Goal: Check status: Check status

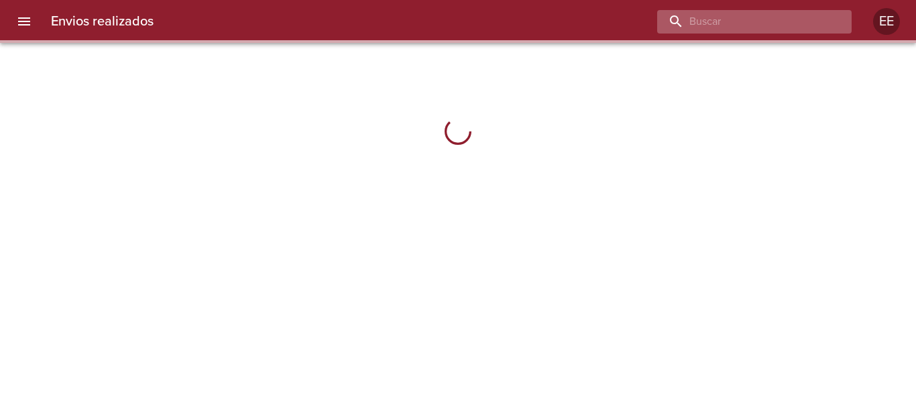
click at [795, 15] on input "buscar" at bounding box center [743, 21] width 172 height 23
paste input "[PERSON_NAME]"
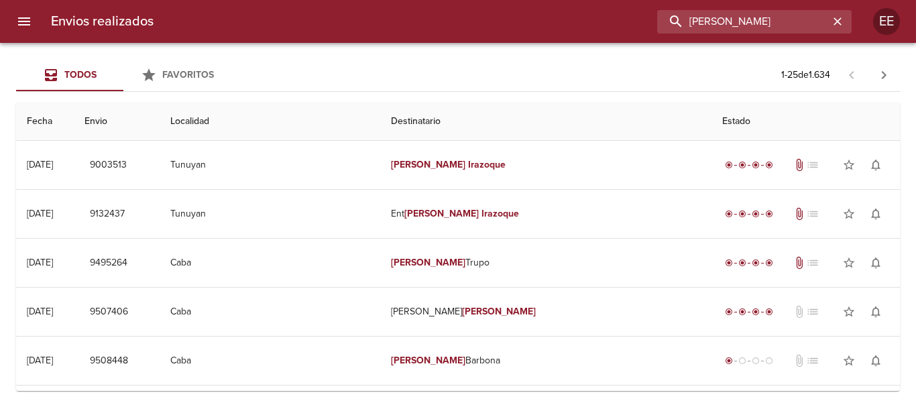
drag, startPoint x: 784, startPoint y: 19, endPoint x: 442, endPoint y: 21, distance: 341.9
click at [442, 21] on div "[PERSON_NAME]" at bounding box center [507, 21] width 687 height 23
paste input "[PERSON_NAME]"
type input "[PERSON_NAME]"
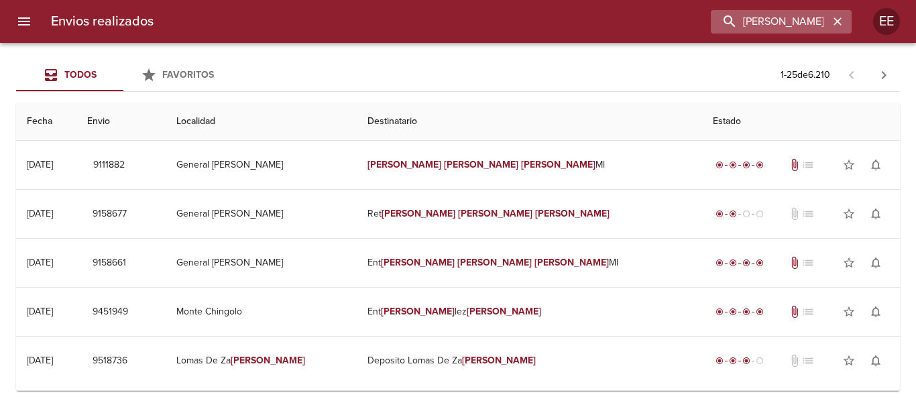
click at [835, 20] on icon "button" at bounding box center [837, 21] width 8 height 8
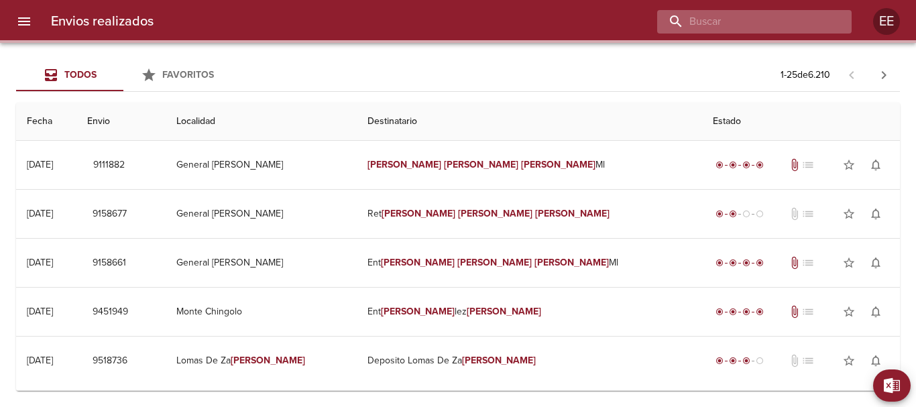
click at [775, 20] on input "buscar" at bounding box center [743, 21] width 172 height 23
paste input "[PERSON_NAME] [PERSON_NAME]"
type input "[PERSON_NAME] [PERSON_NAME]"
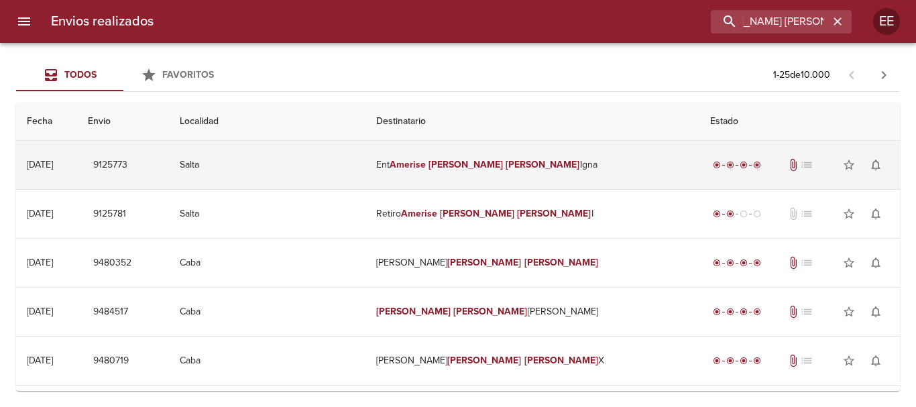
scroll to position [0, 0]
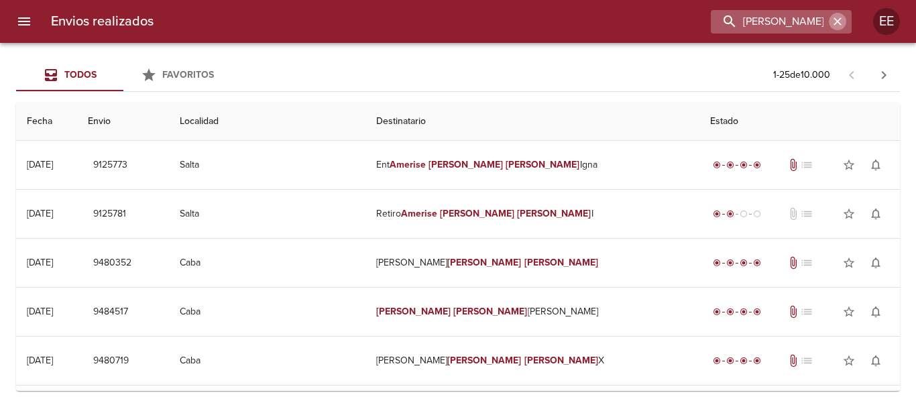
click at [831, 19] on icon "button" at bounding box center [837, 21] width 13 height 13
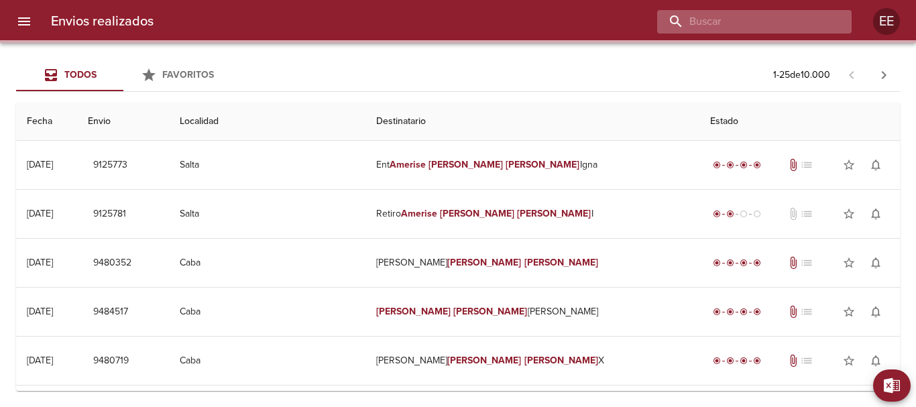
drag, startPoint x: 731, startPoint y: 10, endPoint x: 729, endPoint y: 19, distance: 9.1
click at [731, 13] on input "buscar" at bounding box center [743, 21] width 172 height 23
paste input "[PERSON_NAME] [PERSON_NAME] ML"
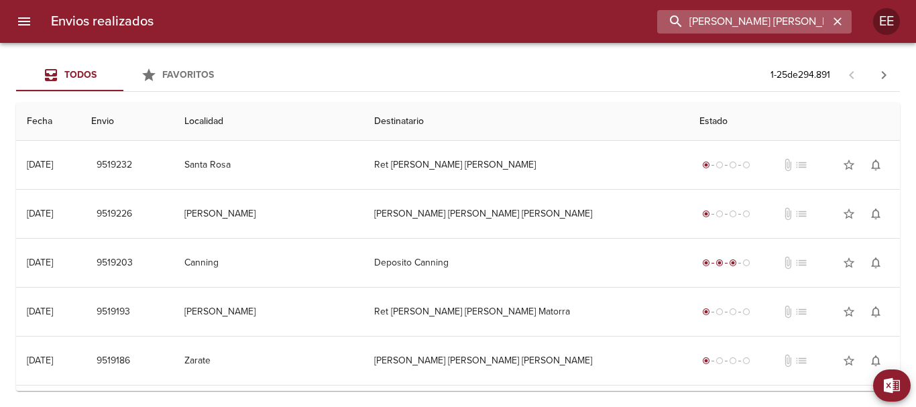
type input "[PERSON_NAME] [PERSON_NAME]"
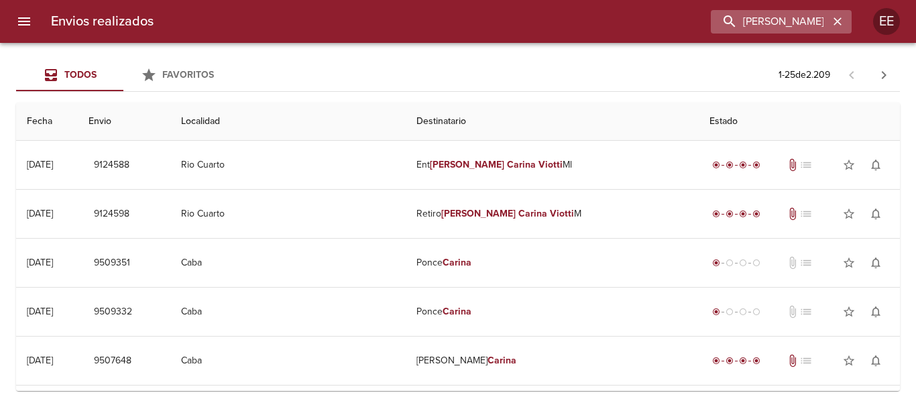
drag, startPoint x: 852, startPoint y: 18, endPoint x: 833, endPoint y: 22, distance: 19.9
click at [849, 17] on div "Envios realizados [PERSON_NAME] [PERSON_NAME] EE" at bounding box center [458, 21] width 916 height 43
click at [833, 22] on icon "button" at bounding box center [837, 21] width 13 height 13
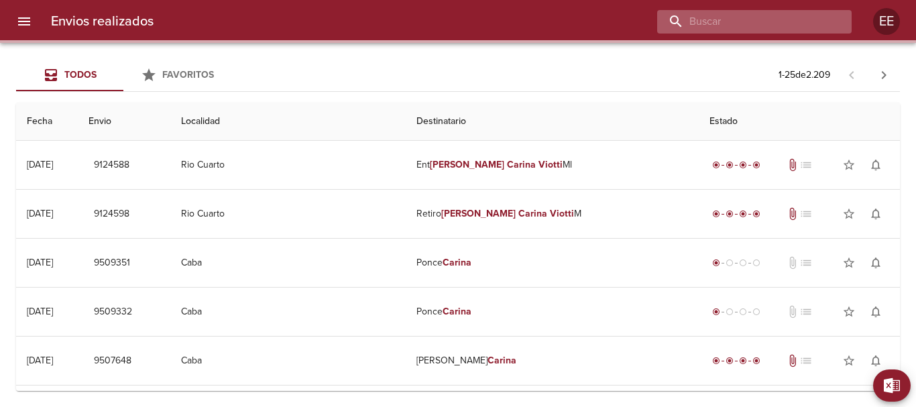
click at [780, 29] on input "buscar" at bounding box center [743, 21] width 172 height 23
paste input "[PERSON_NAME] SRL"
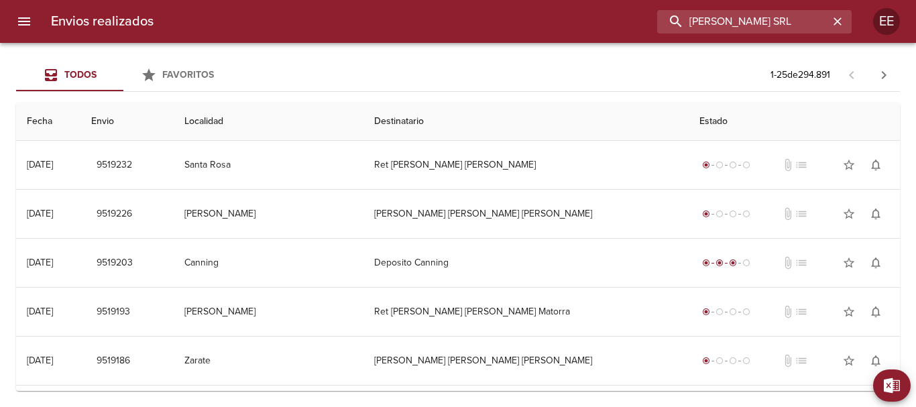
type input "[PERSON_NAME] SRL"
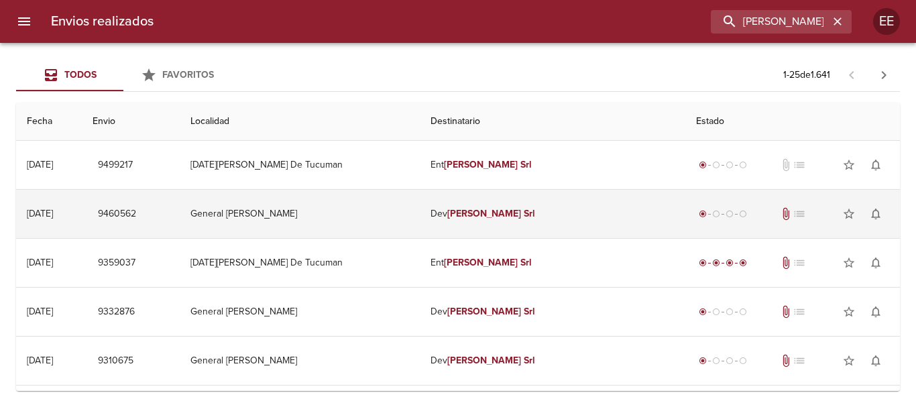
click at [482, 213] on em "[PERSON_NAME]" at bounding box center [484, 213] width 74 height 11
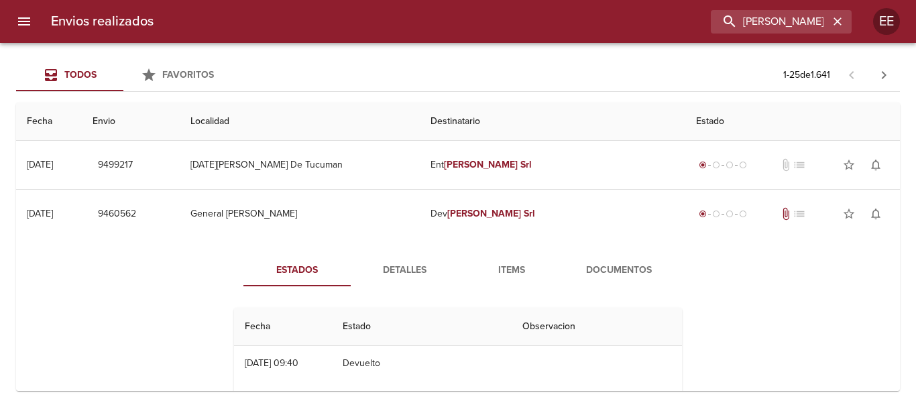
click at [385, 274] on span "Detalles" at bounding box center [404, 270] width 91 height 17
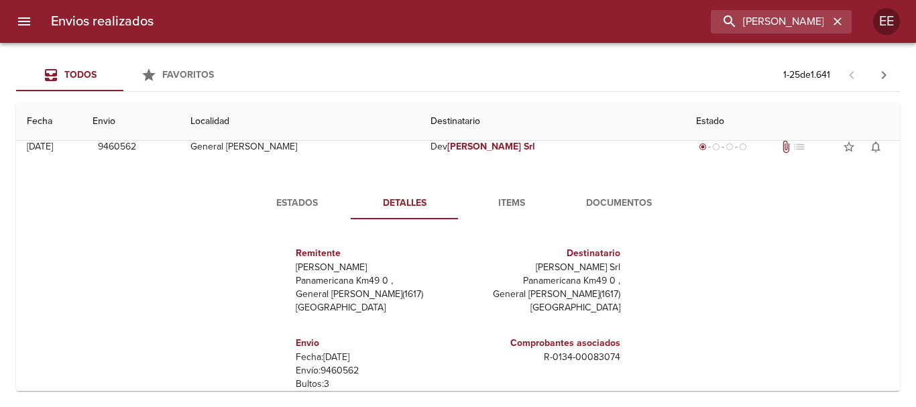
scroll to position [20, 0]
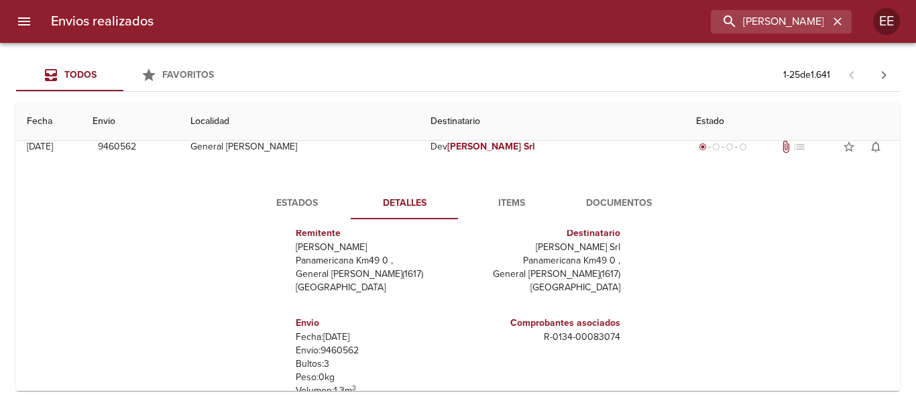
click at [509, 205] on span "Items" at bounding box center [511, 203] width 91 height 17
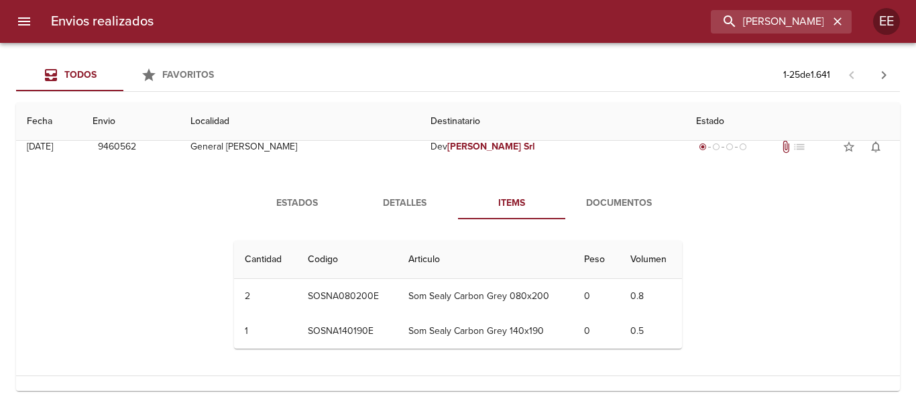
scroll to position [0, 0]
click at [837, 21] on icon "button" at bounding box center [837, 21] width 8 height 8
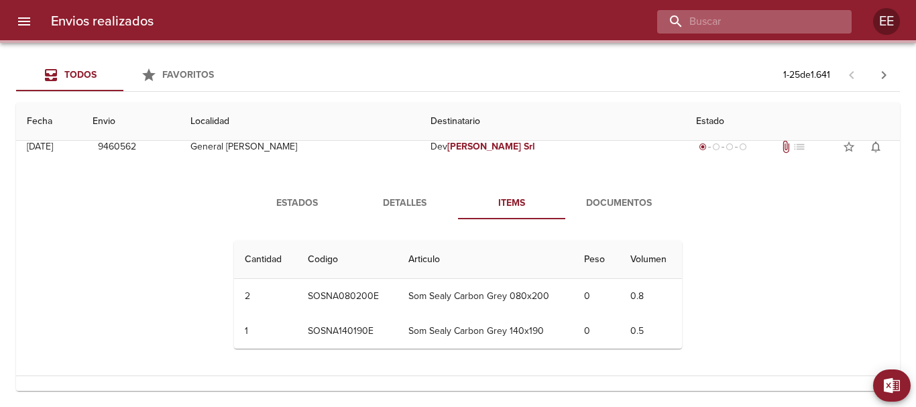
click at [727, 24] on input "buscar" at bounding box center [743, 21] width 172 height 23
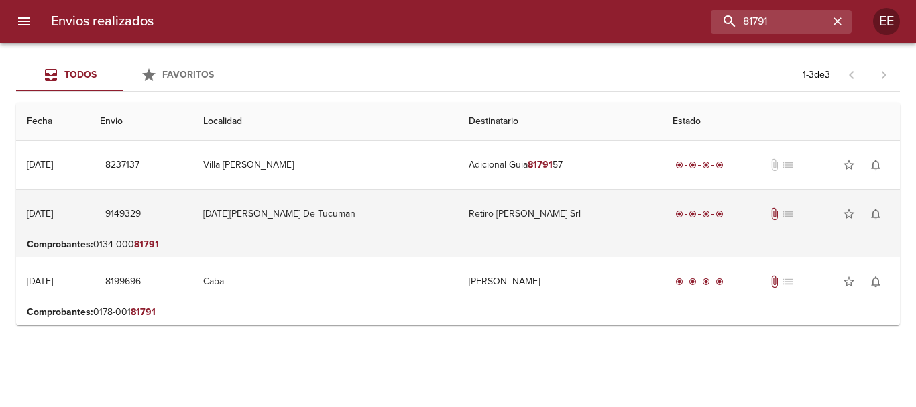
click at [503, 210] on td "Retiro [PERSON_NAME] Srl" at bounding box center [560, 214] width 204 height 48
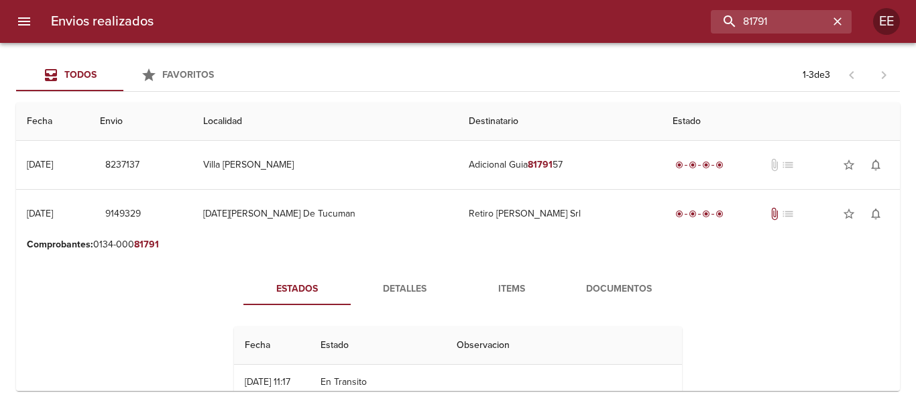
click at [414, 295] on span "Detalles" at bounding box center [404, 289] width 91 height 17
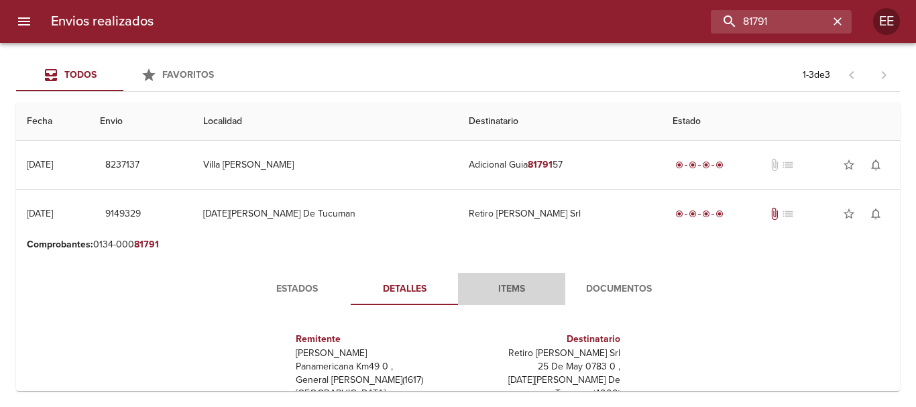
click at [495, 289] on span "Items" at bounding box center [511, 289] width 91 height 17
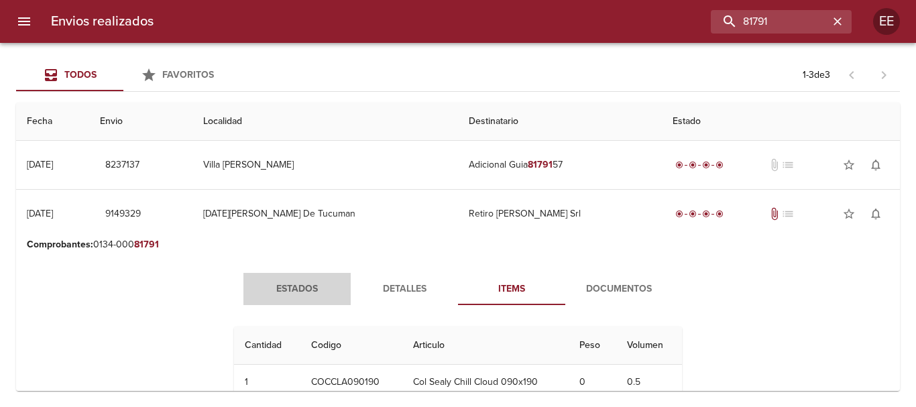
click at [296, 286] on span "Estados" at bounding box center [296, 289] width 91 height 17
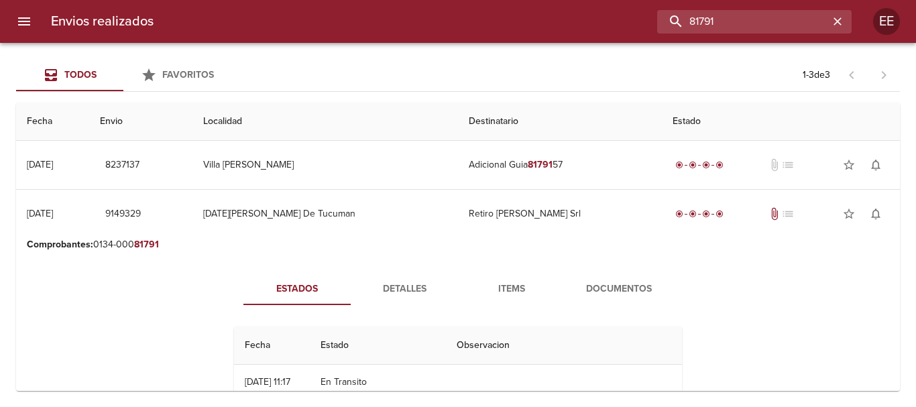
drag, startPoint x: 633, startPoint y: 17, endPoint x: 532, endPoint y: 19, distance: 100.6
click at [528, 18] on div "81791" at bounding box center [507, 21] width 687 height 23
paste input "[PERSON_NAME] [PERSON_NAME] ML"
type input "[PERSON_NAME] [PERSON_NAME]"
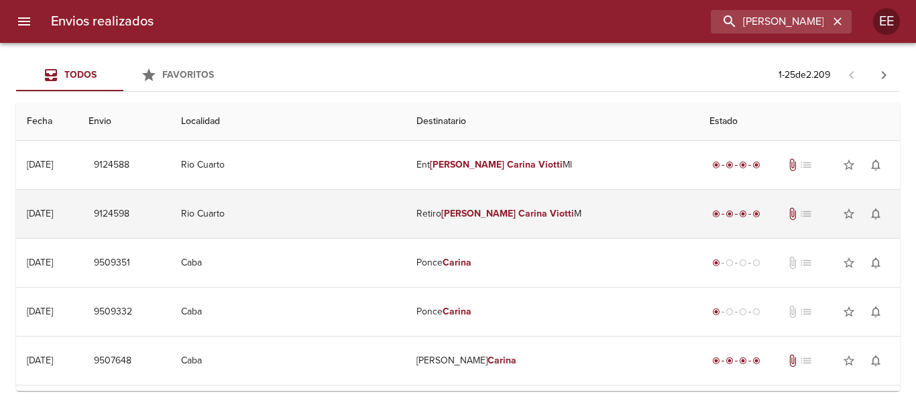
click at [471, 221] on td "Retiro [PERSON_NAME] [PERSON_NAME] M" at bounding box center [552, 214] width 293 height 48
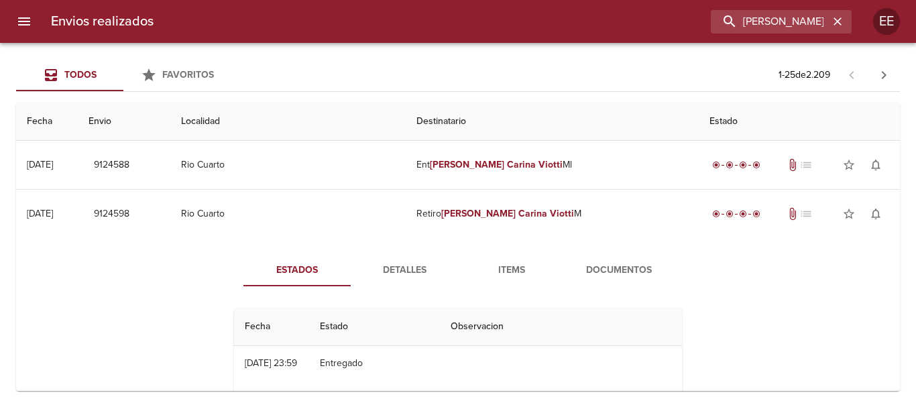
click at [411, 276] on span "Detalles" at bounding box center [404, 270] width 91 height 17
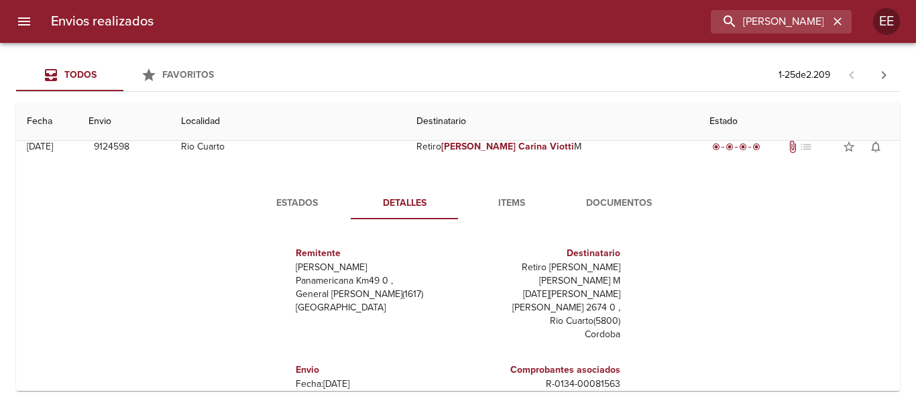
scroll to position [201, 0]
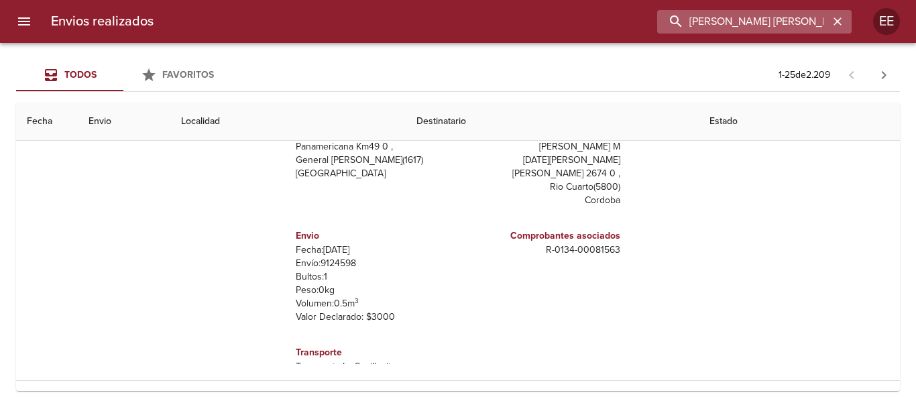
click at [766, 11] on input "[PERSON_NAME] [PERSON_NAME]" at bounding box center [743, 21] width 172 height 23
click at [839, 15] on icon "button" at bounding box center [837, 21] width 13 height 13
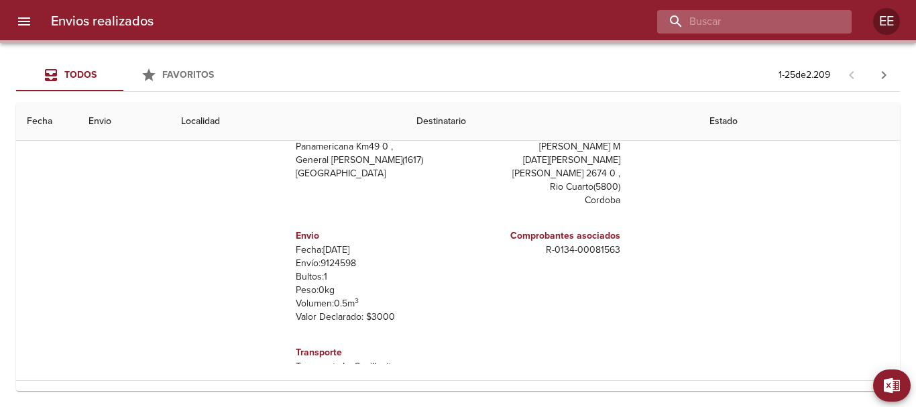
click at [791, 19] on input "buscar" at bounding box center [743, 21] width 172 height 23
paste input "[PERSON_NAME] [PERSON_NAME]"
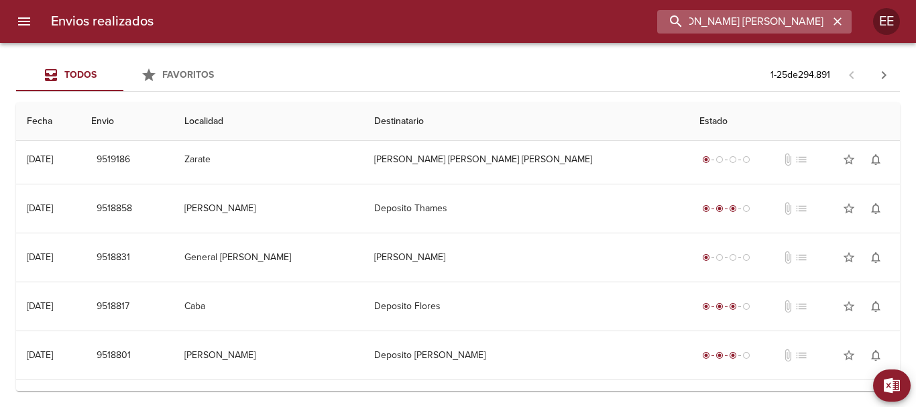
scroll to position [0, 0]
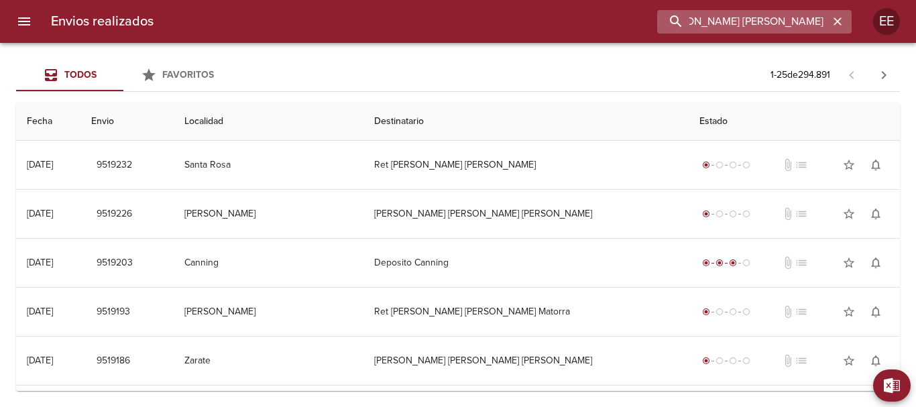
type input "[PERSON_NAME] [PERSON_NAME]"
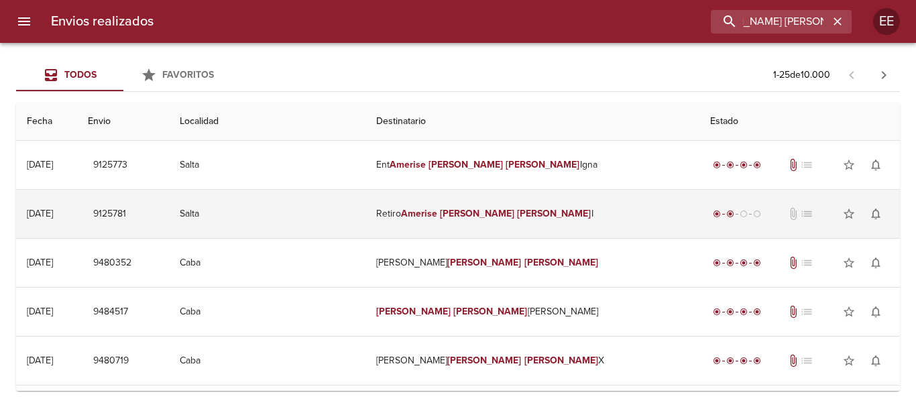
click at [437, 214] on em "Amerise" at bounding box center [419, 213] width 36 height 11
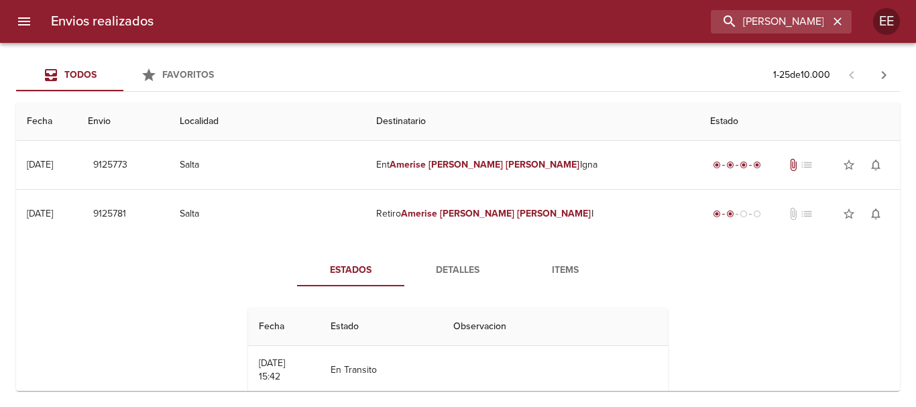
click at [465, 276] on span "Detalles" at bounding box center [457, 270] width 91 height 17
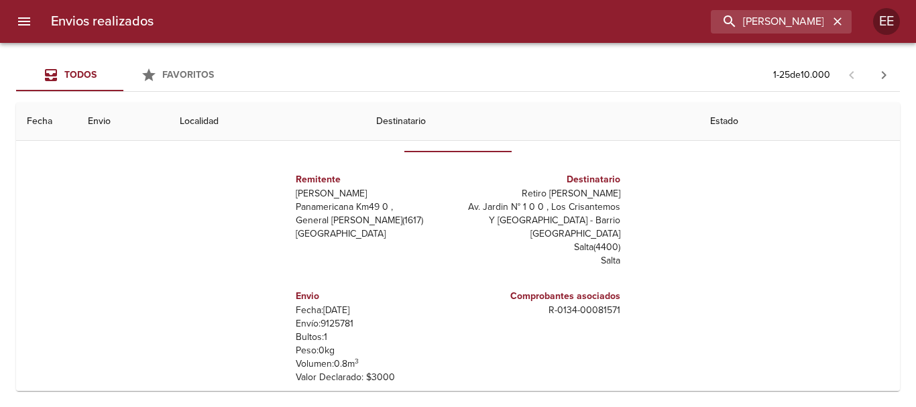
scroll to position [201, 0]
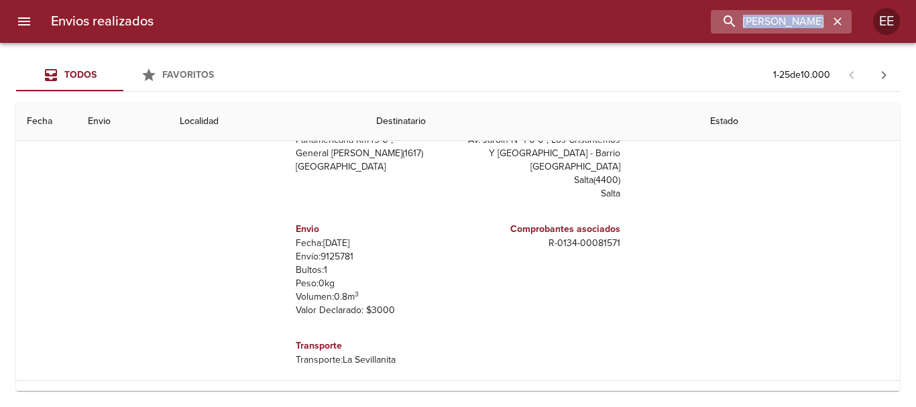
click at [837, 11] on div "[PERSON_NAME] [PERSON_NAME]" at bounding box center [781, 21] width 141 height 23
click at [837, 20] on icon "button" at bounding box center [837, 21] width 13 height 13
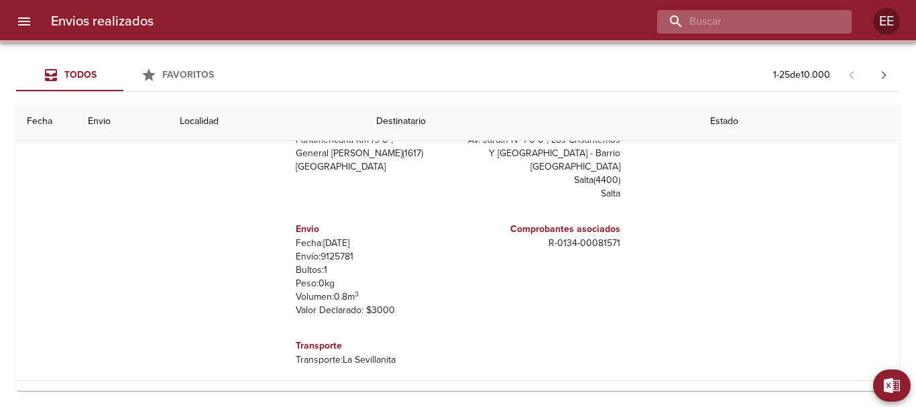
click at [733, 21] on input "buscar" at bounding box center [743, 21] width 172 height 23
paste input "[PERSON_NAME]"
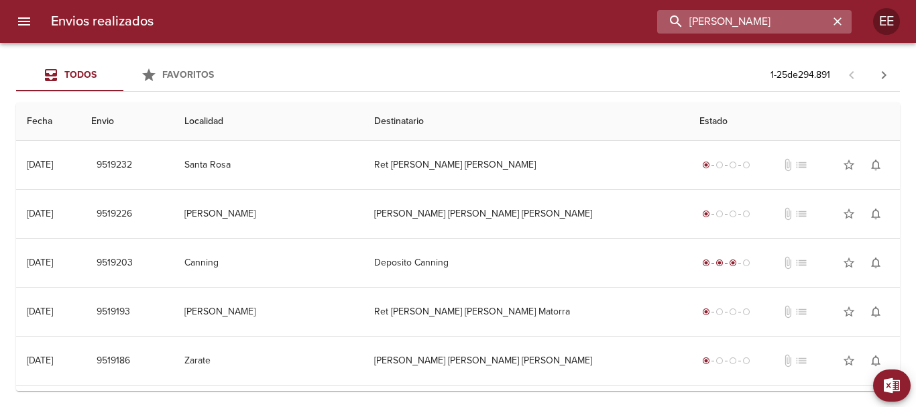
type input "[PERSON_NAME]"
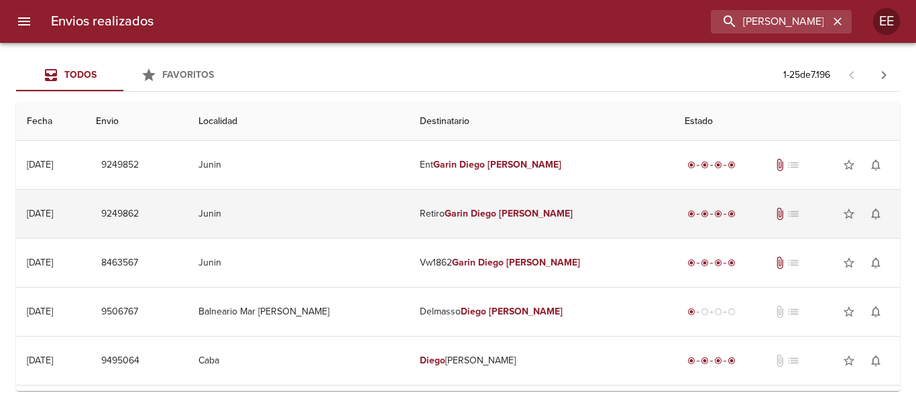
click at [563, 225] on td "Retiro [PERSON_NAME]" at bounding box center [541, 214] width 265 height 48
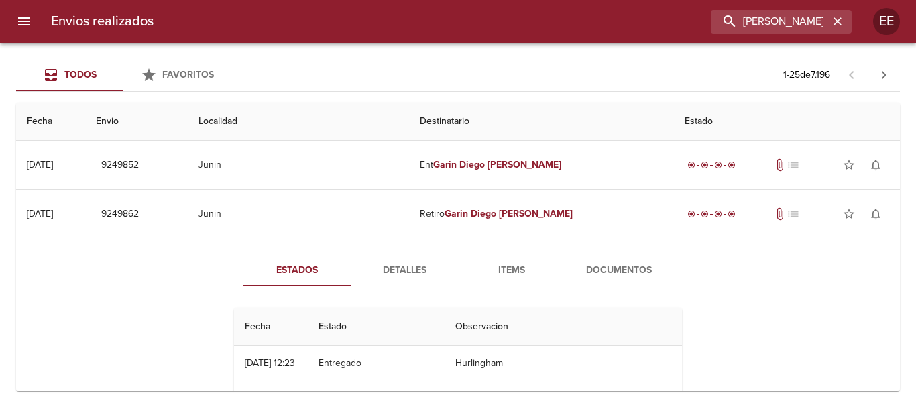
click at [400, 270] on span "Detalles" at bounding box center [404, 270] width 91 height 17
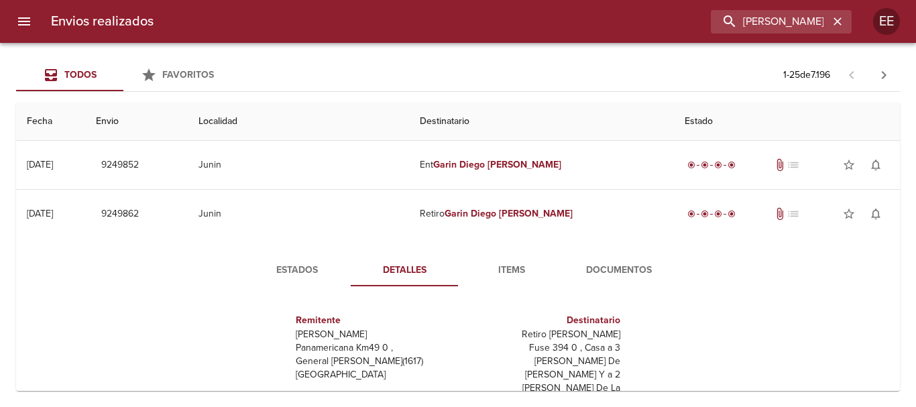
click at [615, 264] on span "Documentos" at bounding box center [618, 270] width 91 height 17
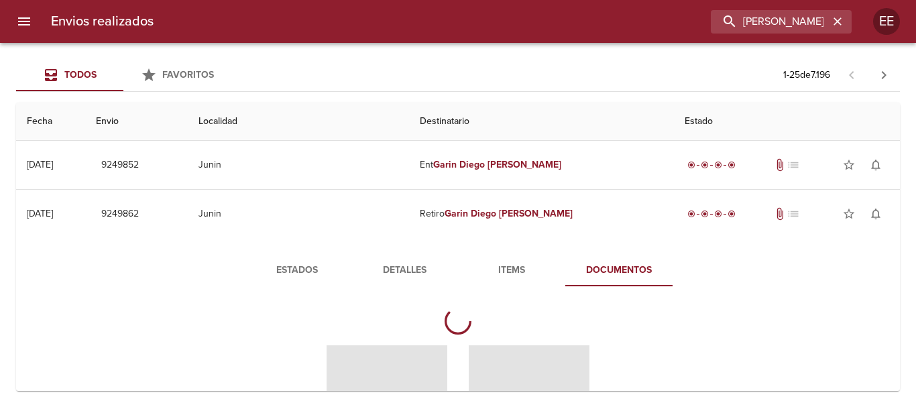
scroll to position [201, 0]
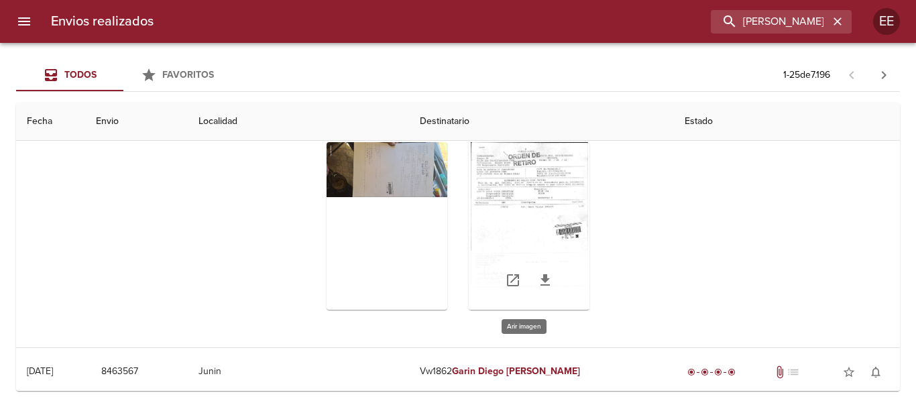
click at [516, 214] on div "Tabla de envíos del cliente" at bounding box center [529, 226] width 121 height 168
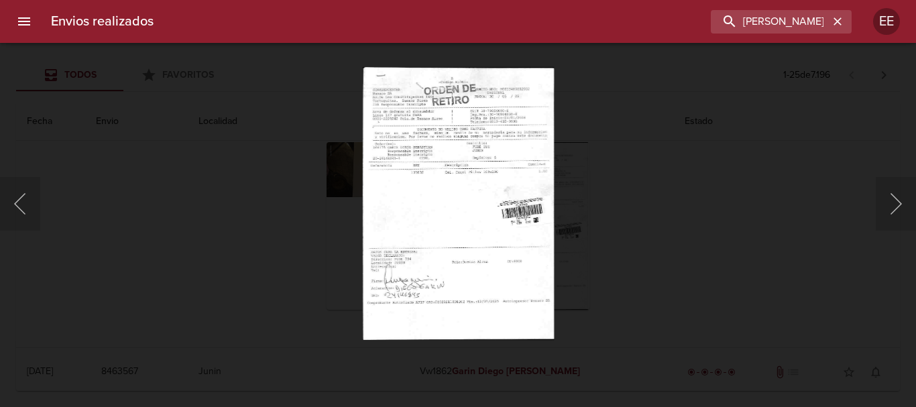
click at [449, 211] on img "Lightbox" at bounding box center [457, 203] width 191 height 273
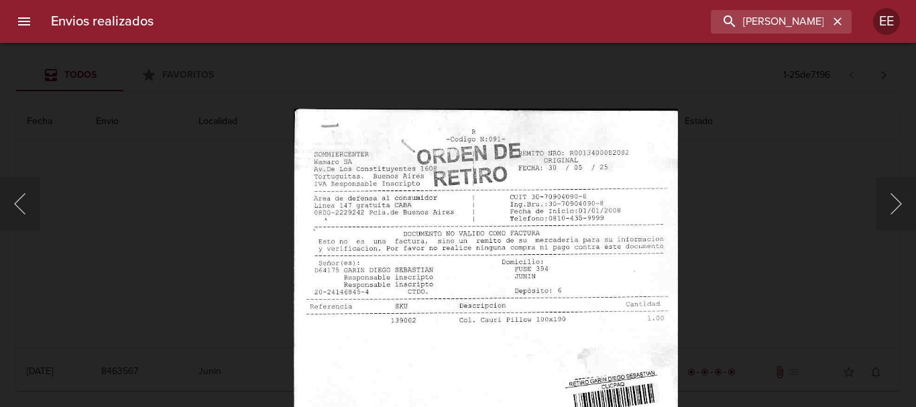
click at [499, 328] on img "Lightbox" at bounding box center [485, 383] width 384 height 548
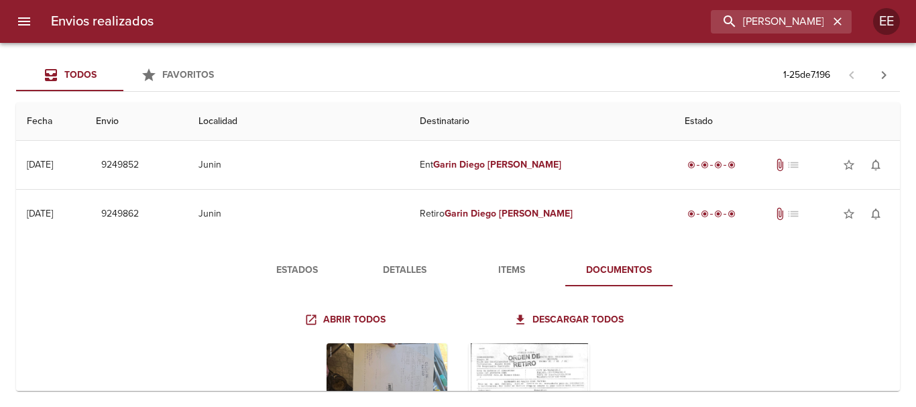
scroll to position [67, 0]
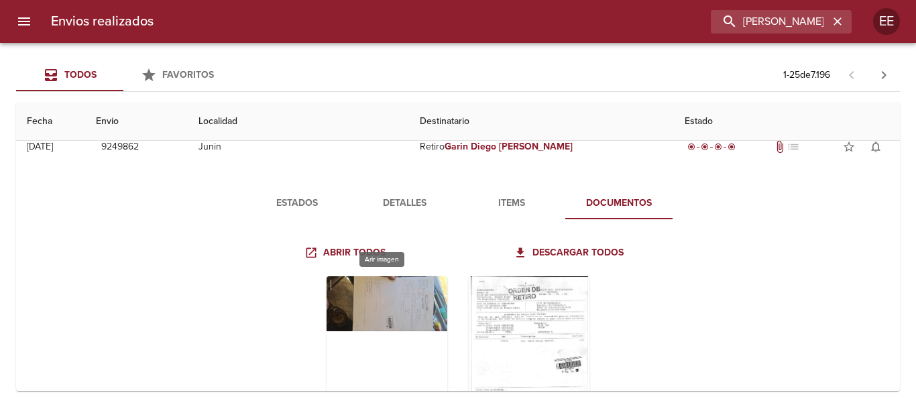
click at [404, 318] on div "Tabla de envíos del cliente" at bounding box center [386, 360] width 121 height 168
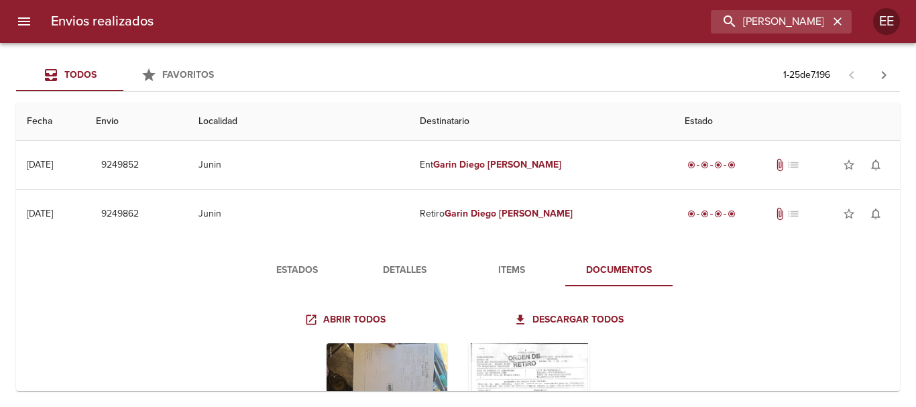
drag, startPoint x: 398, startPoint y: 263, endPoint x: 423, endPoint y: 265, distance: 24.9
click at [400, 263] on span "Detalles" at bounding box center [404, 270] width 91 height 17
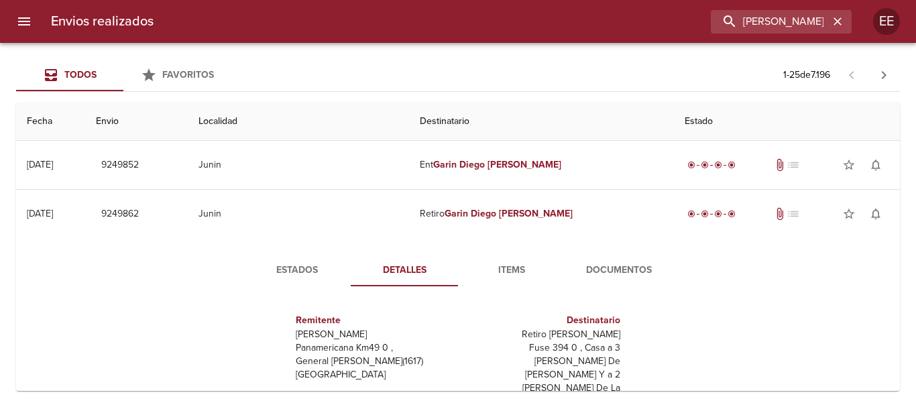
scroll to position [20, 0]
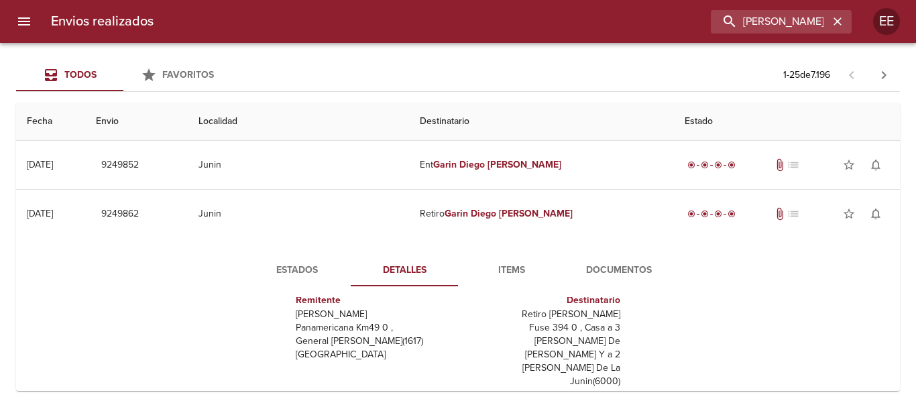
click at [309, 267] on span "Estados" at bounding box center [296, 270] width 91 height 17
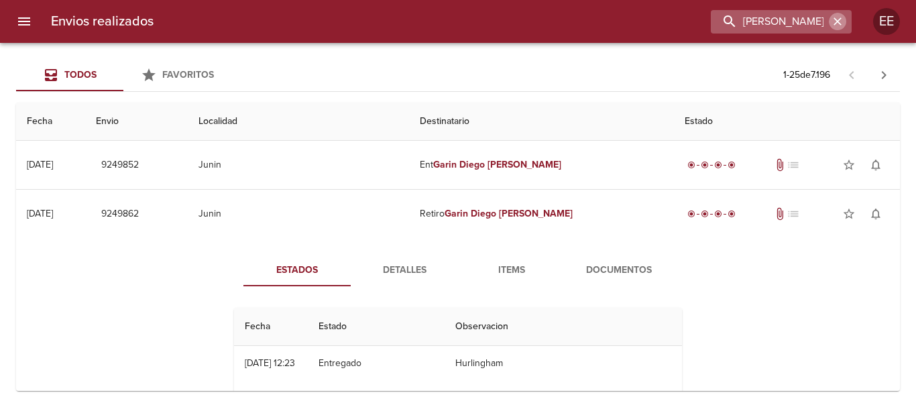
click at [836, 23] on icon "button" at bounding box center [837, 21] width 8 height 8
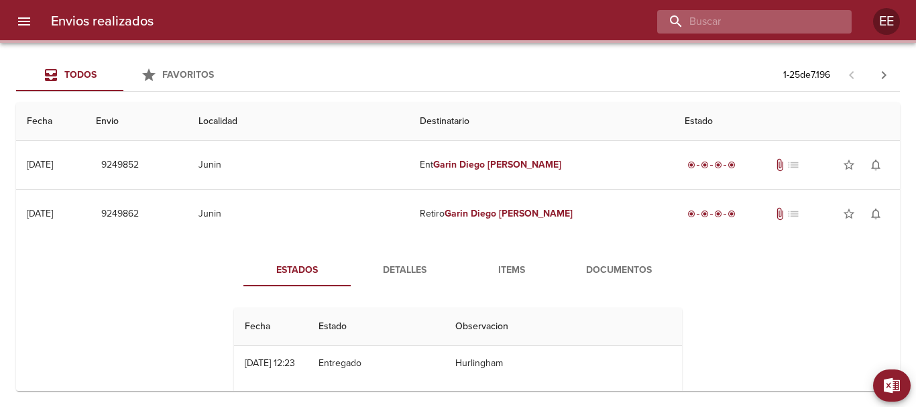
click at [802, 23] on input "buscar" at bounding box center [743, 21] width 172 height 23
paste input "[PERSON_NAME]"
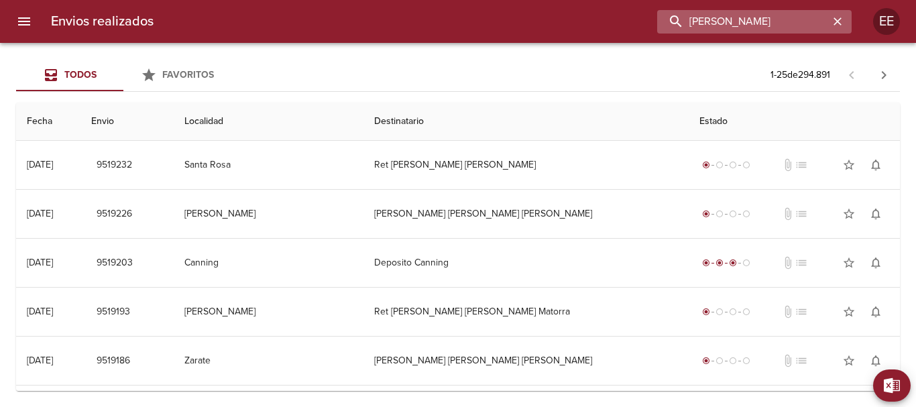
type input "[PERSON_NAME]"
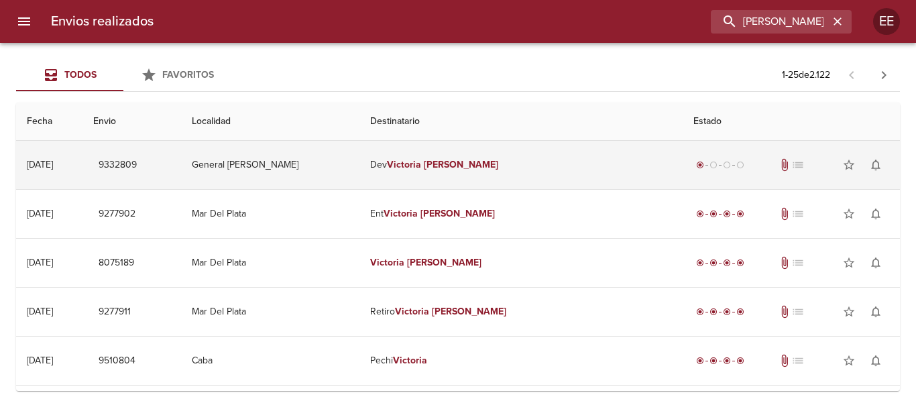
click at [421, 162] on em "Victoria" at bounding box center [404, 164] width 34 height 11
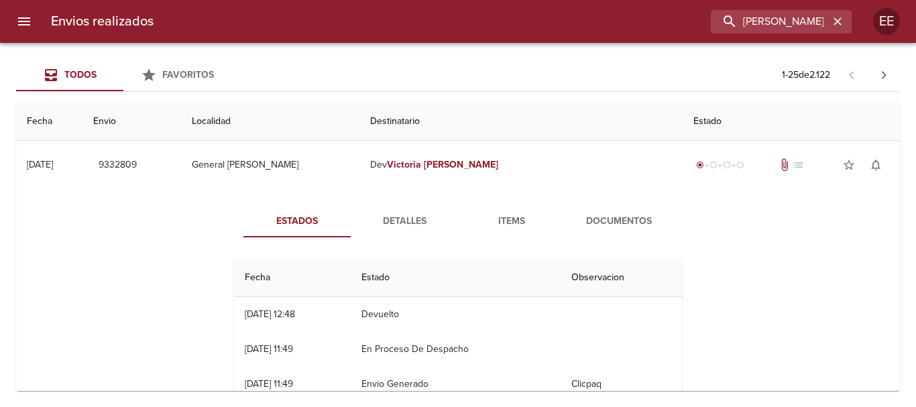
drag, startPoint x: 475, startPoint y: 215, endPoint x: 484, endPoint y: 219, distance: 10.0
click at [476, 215] on span "Items" at bounding box center [511, 221] width 91 height 17
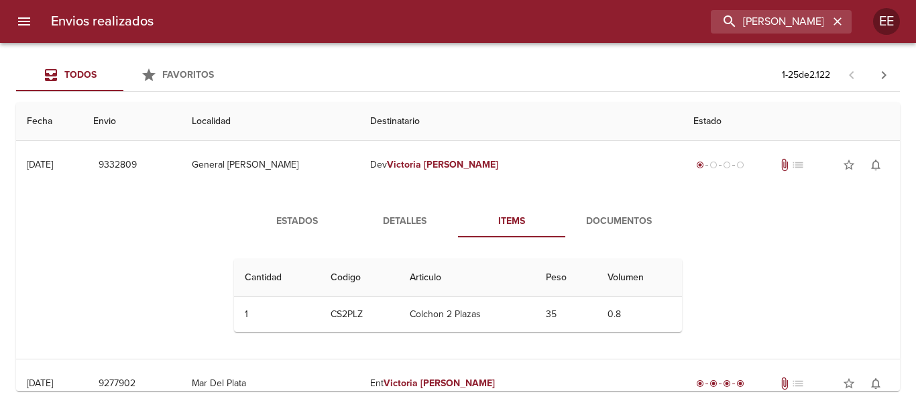
click at [601, 221] on span "Documentos" at bounding box center [618, 221] width 91 height 17
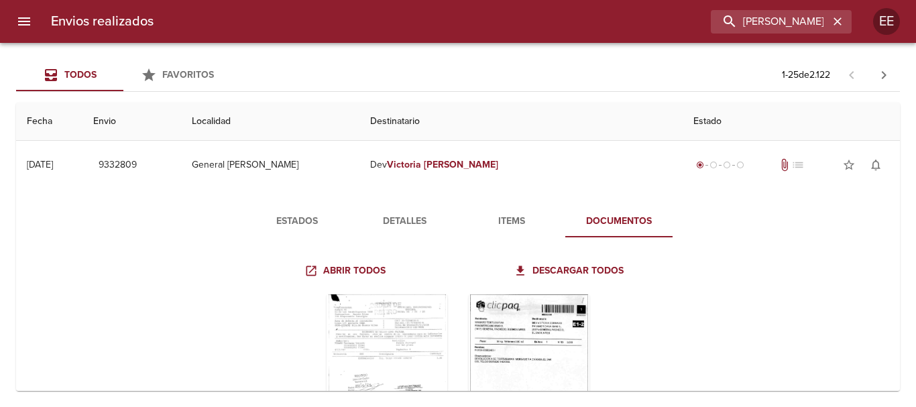
scroll to position [134, 0]
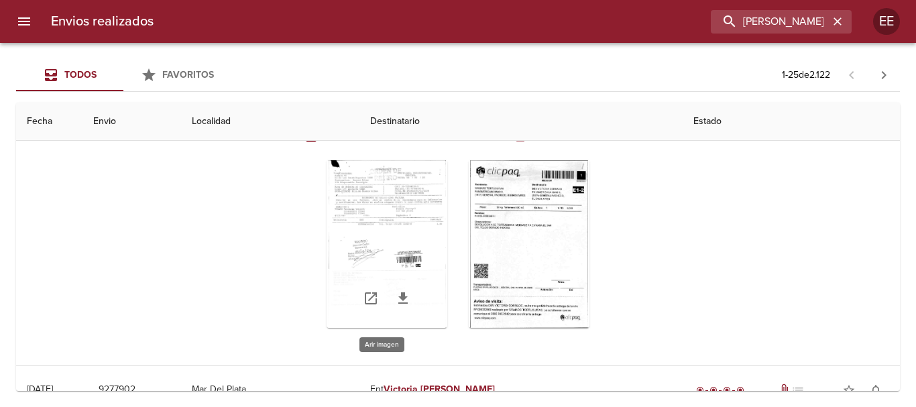
click at [367, 232] on div "Tabla de envíos del cliente" at bounding box center [386, 244] width 121 height 168
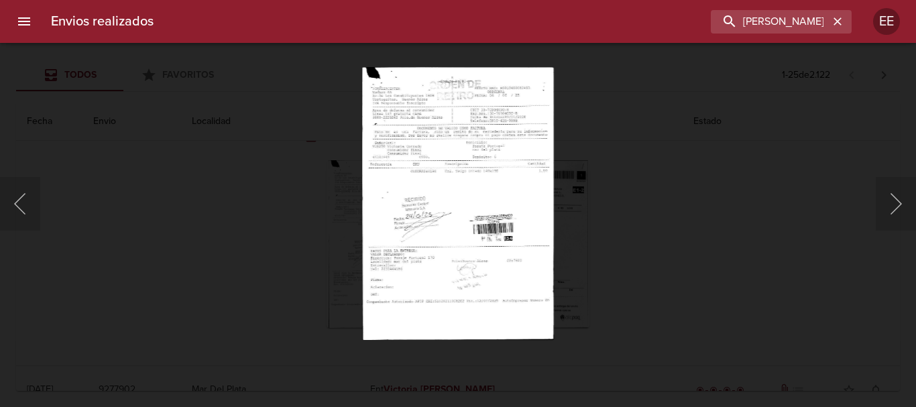
click at [442, 238] on img "Lightbox" at bounding box center [457, 203] width 191 height 273
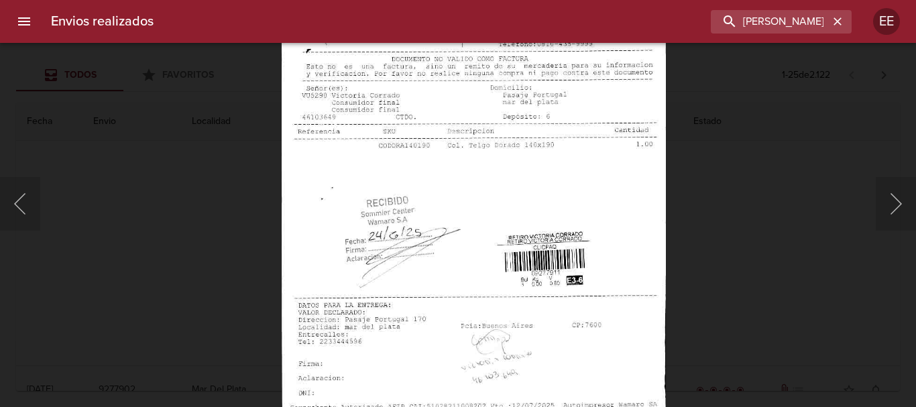
click at [497, 251] on img "Lightbox" at bounding box center [474, 210] width 384 height 548
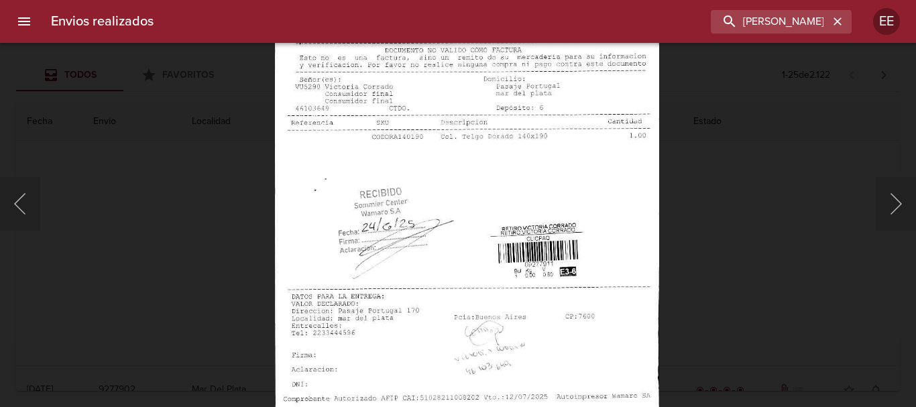
click at [481, 59] on img "Lightbox" at bounding box center [467, 202] width 384 height 548
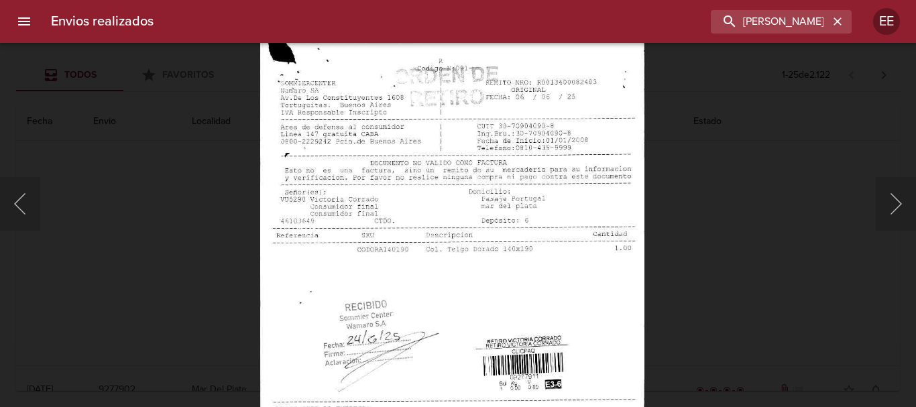
click at [496, 290] on img "Lightbox" at bounding box center [452, 314] width 384 height 548
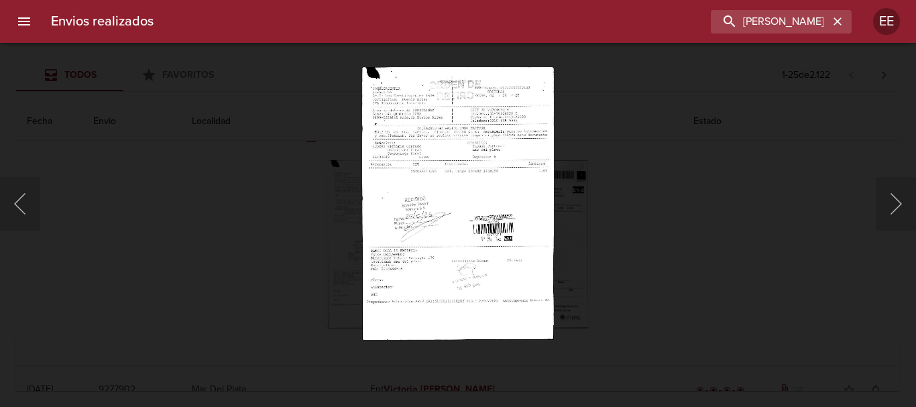
click at [411, 190] on img "Lightbox" at bounding box center [457, 203] width 191 height 273
